Goal: Find specific page/section: Find specific page/section

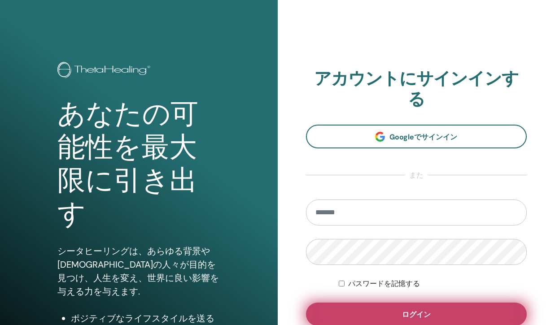
type input "**********"
click at [414, 310] on span "ログイン" at bounding box center [416, 314] width 29 height 9
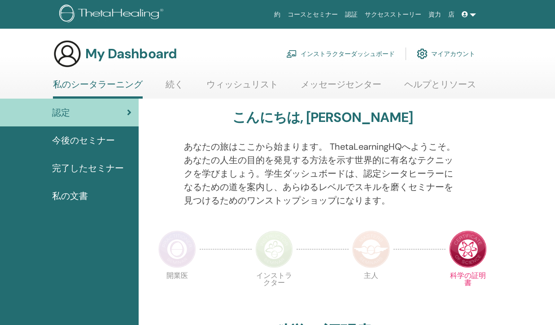
click at [380, 54] on link "インストラクターダッシュボード" at bounding box center [340, 54] width 109 height 20
click at [365, 53] on link "インストラクターダッシュボード" at bounding box center [340, 54] width 109 height 20
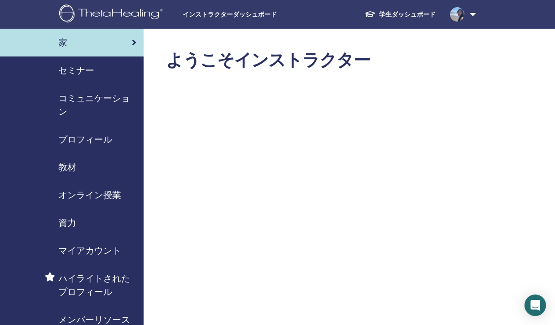
click at [75, 75] on span "セミナー" at bounding box center [76, 70] width 36 height 13
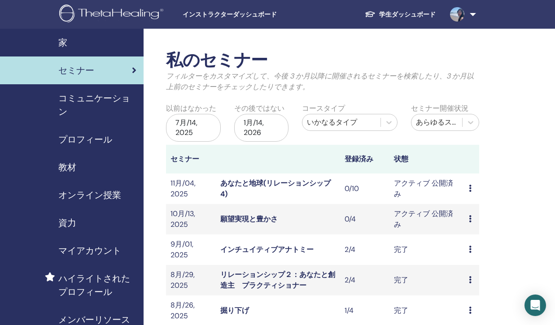
click at [252, 221] on link "願望実現と豊かさ" at bounding box center [248, 219] width 57 height 9
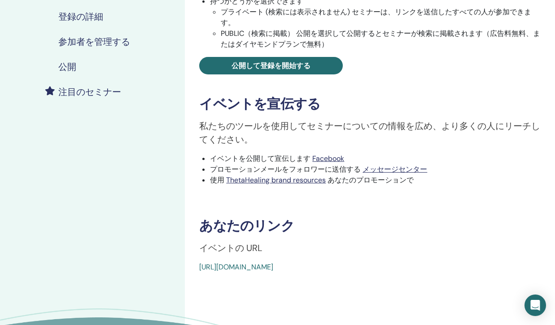
scroll to position [220, 0]
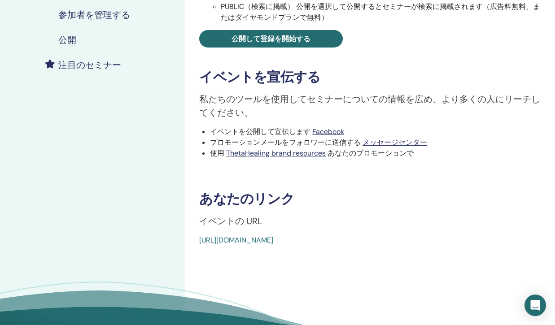
drag, startPoint x: 408, startPoint y: 239, endPoint x: 198, endPoint y: 240, distance: 210.1
click at [198, 239] on div "Manifesting and Abundance イベントタイプ Online イベントステータス アクティブ 公開済み 登録 0/4 セミナーを公開する …" at bounding box center [370, 38] width 360 height 416
copy link "[URL][DOMAIN_NAME]"
